Goal: Entertainment & Leisure: Consume media (video, audio)

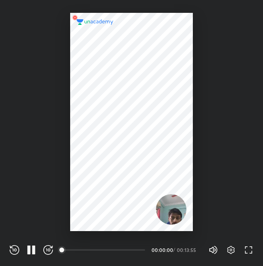
scroll to position [266, 263]
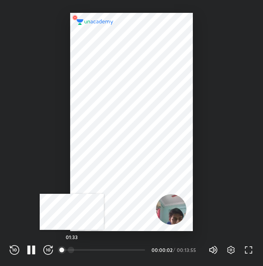
click at [72, 250] on div at bounding box center [71, 249] width 6 height 6
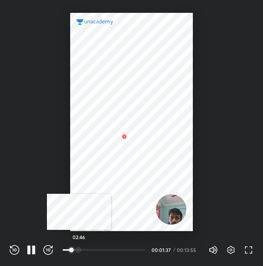
click at [79, 250] on div at bounding box center [78, 249] width 6 height 6
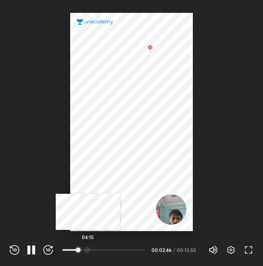
click at [88, 248] on div at bounding box center [87, 249] width 6 height 6
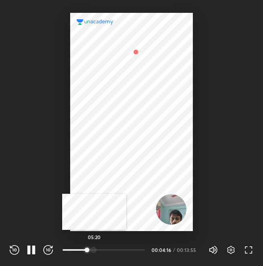
click at [94, 248] on div at bounding box center [93, 249] width 6 height 6
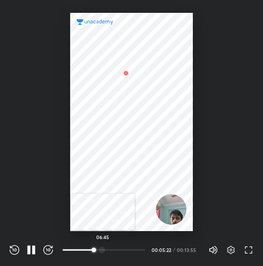
click at [103, 249] on div at bounding box center [102, 249] width 6 height 6
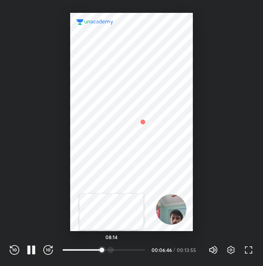
click at [111, 249] on div at bounding box center [110, 249] width 6 height 6
click at [125, 248] on div at bounding box center [124, 249] width 6 height 6
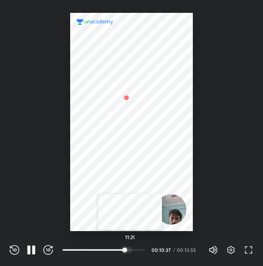
click at [130, 248] on div at bounding box center [129, 249] width 6 height 6
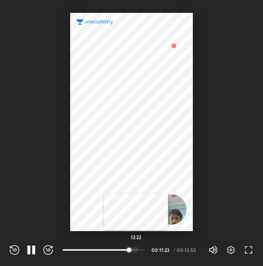
click at [136, 249] on div at bounding box center [135, 249] width 6 height 6
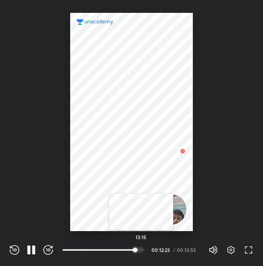
click at [141, 250] on div at bounding box center [140, 249] width 6 height 6
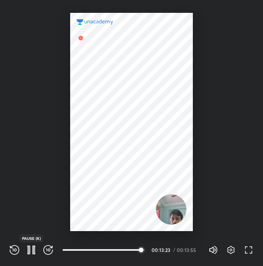
click at [34, 249] on icon "button" at bounding box center [33, 249] width 3 height 9
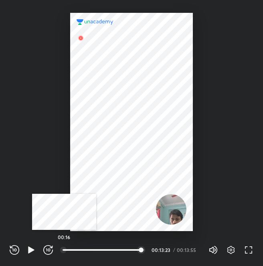
click at [64, 249] on div at bounding box center [63, 249] width 6 height 6
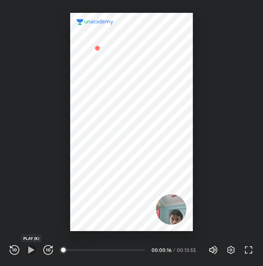
click at [30, 251] on icon "button" at bounding box center [31, 249] width 6 height 7
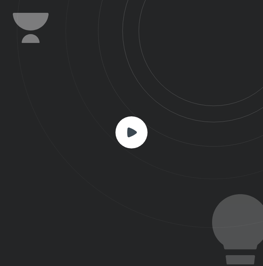
scroll to position [266, 263]
click at [136, 134] on rect at bounding box center [131, 132] width 32 height 32
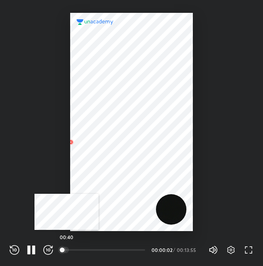
click at [67, 248] on div at bounding box center [66, 249] width 6 height 6
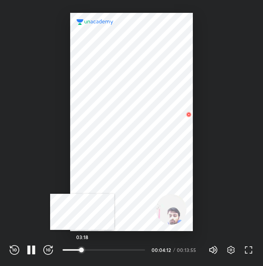
click at [82, 246] on div at bounding box center [81, 249] width 6 height 6
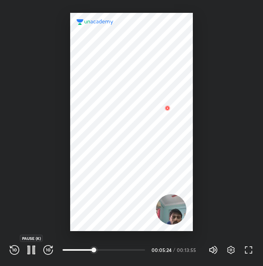
click at [31, 250] on icon "button" at bounding box center [31, 250] width 10 height 10
